Goal: Navigation & Orientation: Locate item on page

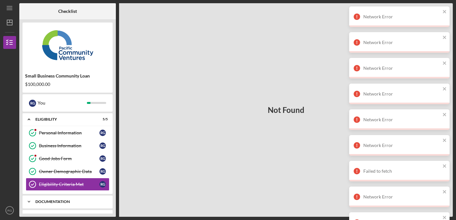
click at [61, 203] on div "Documentation" at bounding box center [69, 202] width 69 height 4
click at [143, 135] on div "Not Found" at bounding box center [286, 110] width 334 height 214
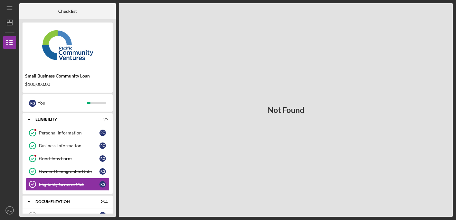
click at [453, 17] on div "Not Found" at bounding box center [286, 110] width 334 height 214
drag, startPoint x: 120, startPoint y: 137, endPoint x: 121, endPoint y: 150, distance: 12.9
click at [121, 152] on div "Not Found" at bounding box center [286, 110] width 334 height 214
click at [146, 134] on div "Not Found" at bounding box center [286, 110] width 334 height 214
click at [74, 204] on div "Icon/Expander Documentation 0 / 11" at bounding box center [68, 201] width 90 height 13
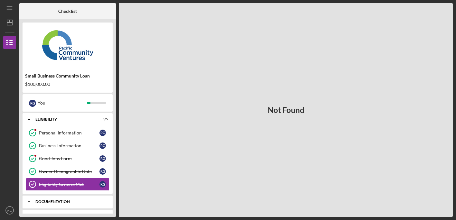
drag, startPoint x: 95, startPoint y: 200, endPoint x: 102, endPoint y: 197, distance: 7.7
click at [98, 198] on div "Icon/Expander Documentation 0 / 11" at bounding box center [68, 201] width 90 height 13
click at [103, 203] on div "Documentation" at bounding box center [69, 202] width 69 height 4
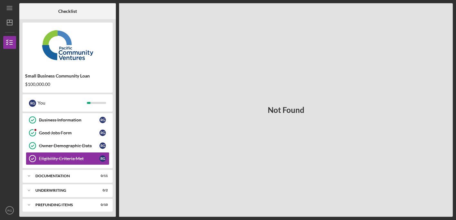
scroll to position [27, 0]
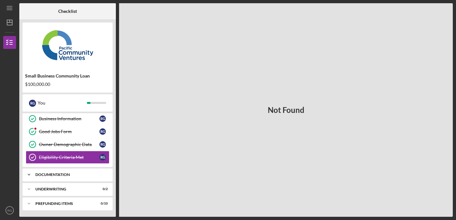
click at [29, 177] on icon "Icon/Expander" at bounding box center [29, 174] width 13 height 13
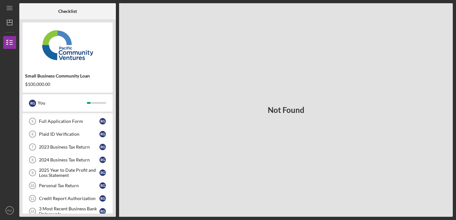
scroll to position [91, 0]
